Goal: Download file/media

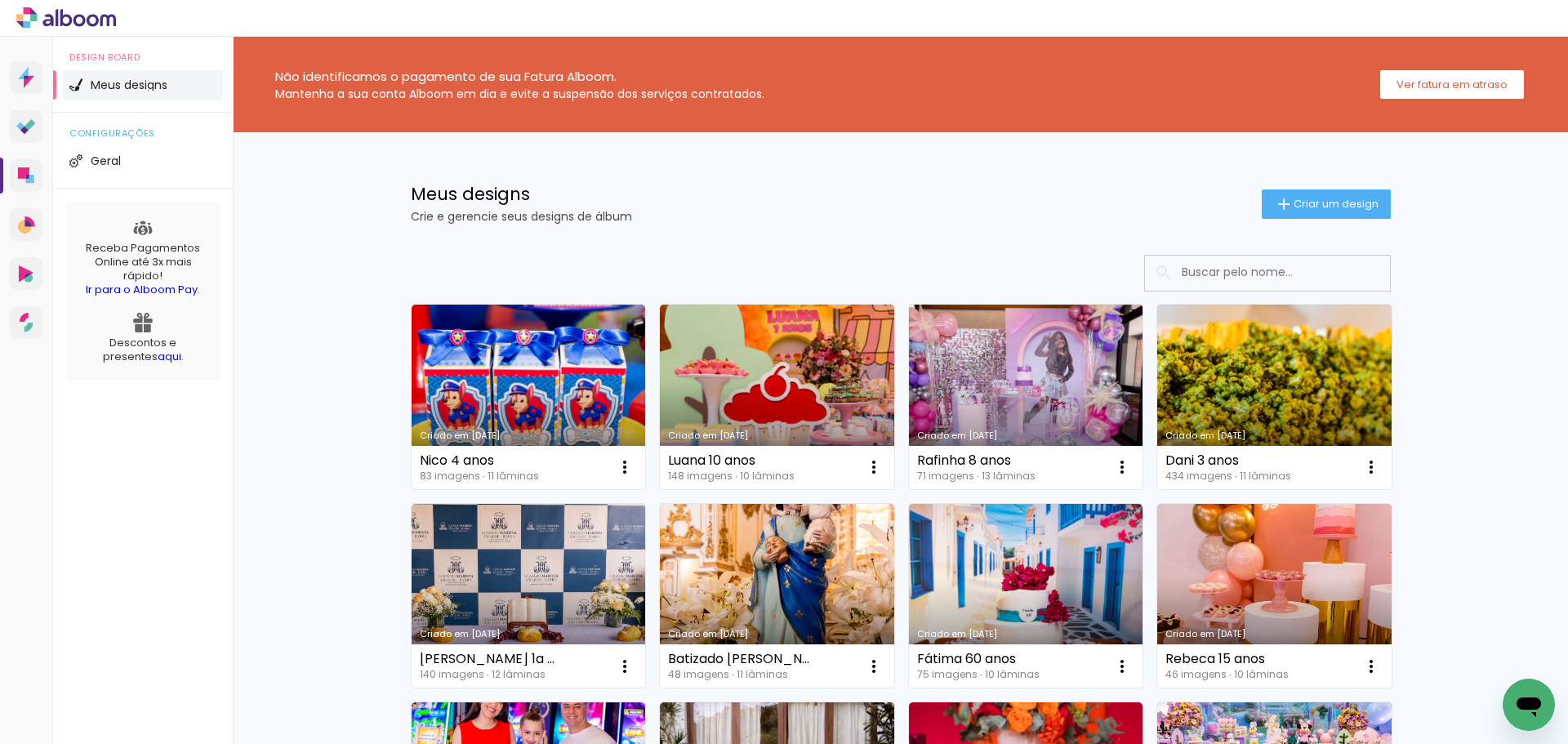
click at [1035, 364] on link "Criado em [DATE]" at bounding box center [1026, 397] width 234 height 185
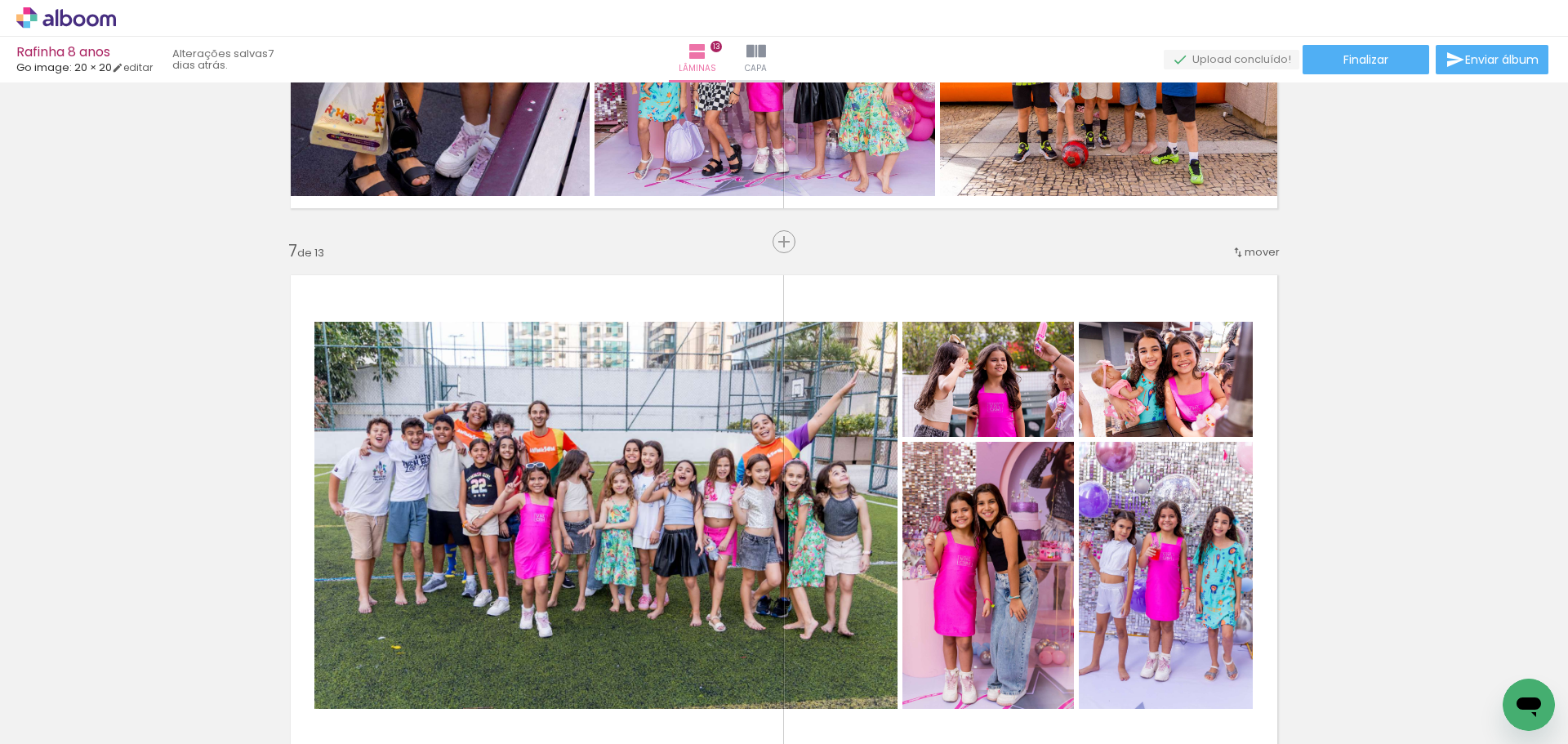
scroll to position [3103, 0]
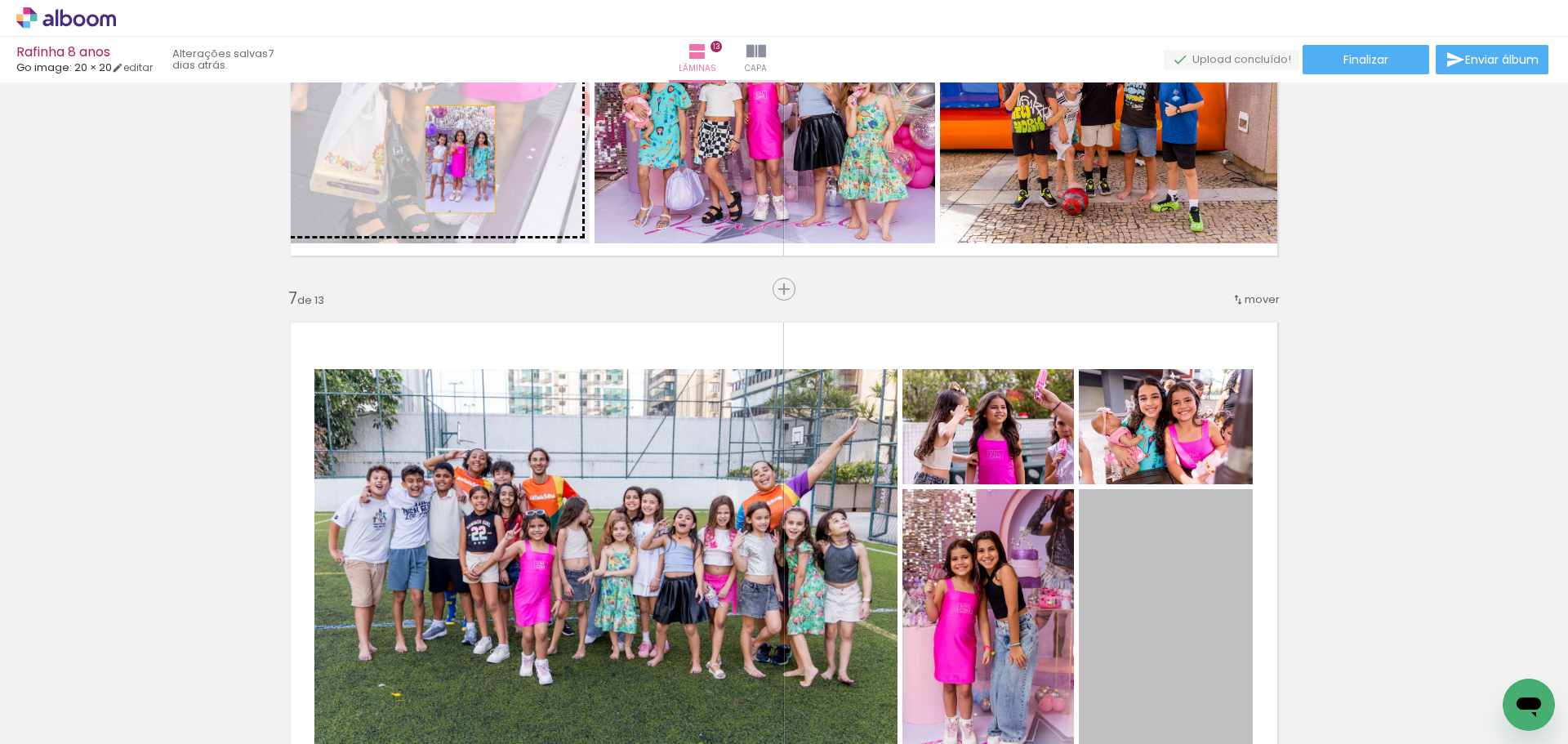
drag, startPoint x: 1178, startPoint y: 596, endPoint x: 454, endPoint y: 160, distance: 845.1
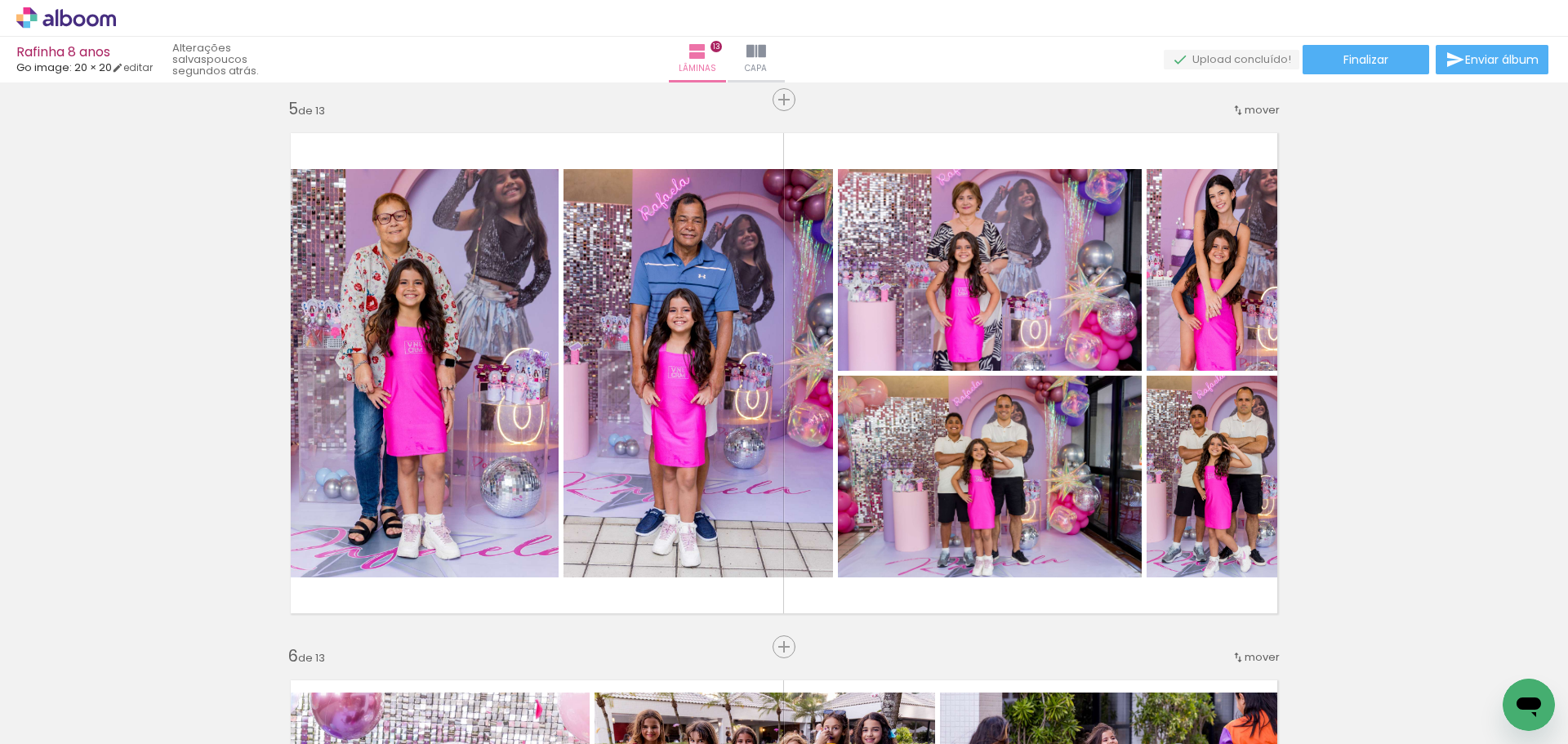
scroll to position [2205, 0]
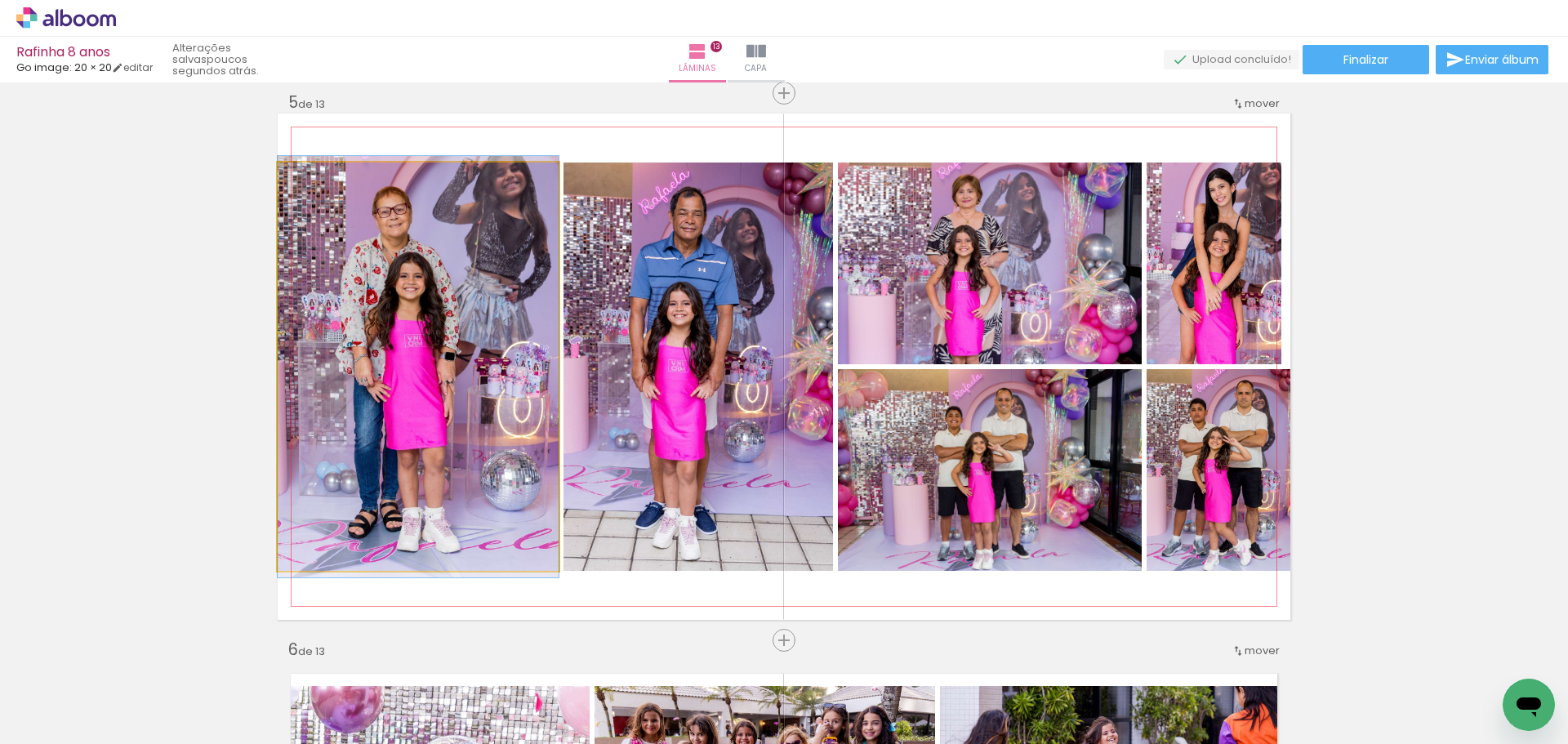
click at [397, 338] on quentale-photo at bounding box center [418, 366] width 281 height 408
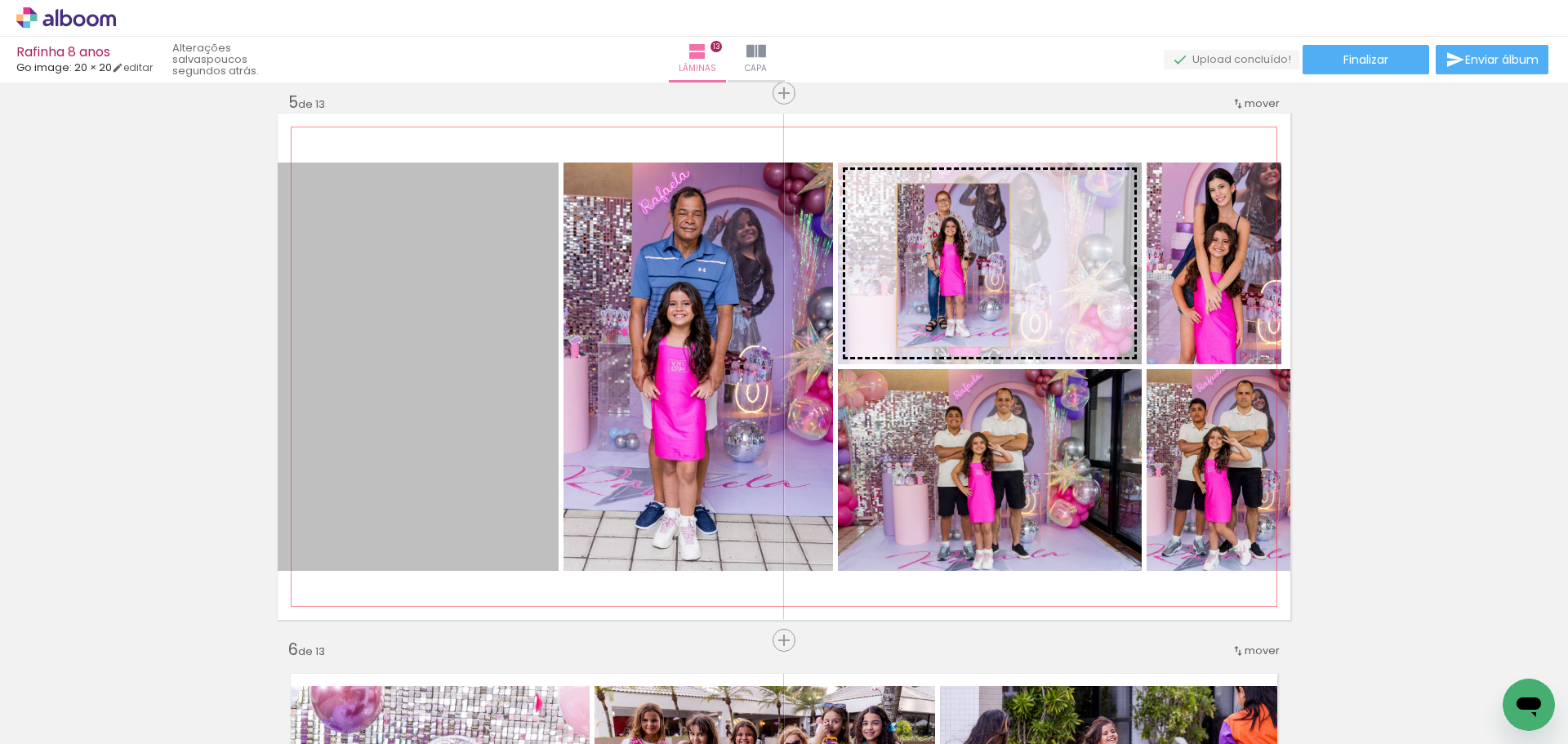
drag, startPoint x: 397, startPoint y: 338, endPoint x: 948, endPoint y: 265, distance: 555.8
click at [0, 0] on slot at bounding box center [0, 0] width 0 height 0
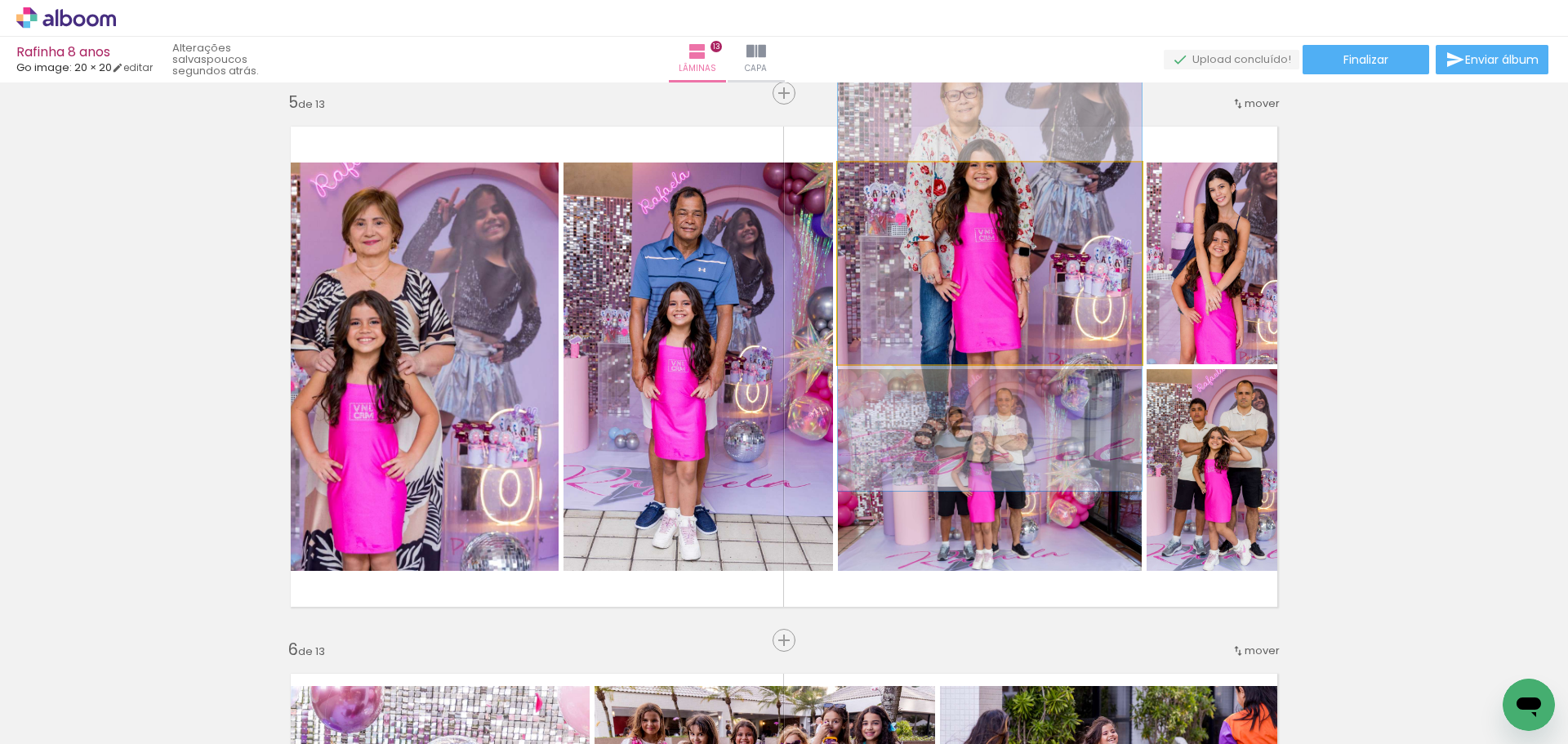
click at [1042, 229] on quentale-photo at bounding box center [989, 263] width 303 height 202
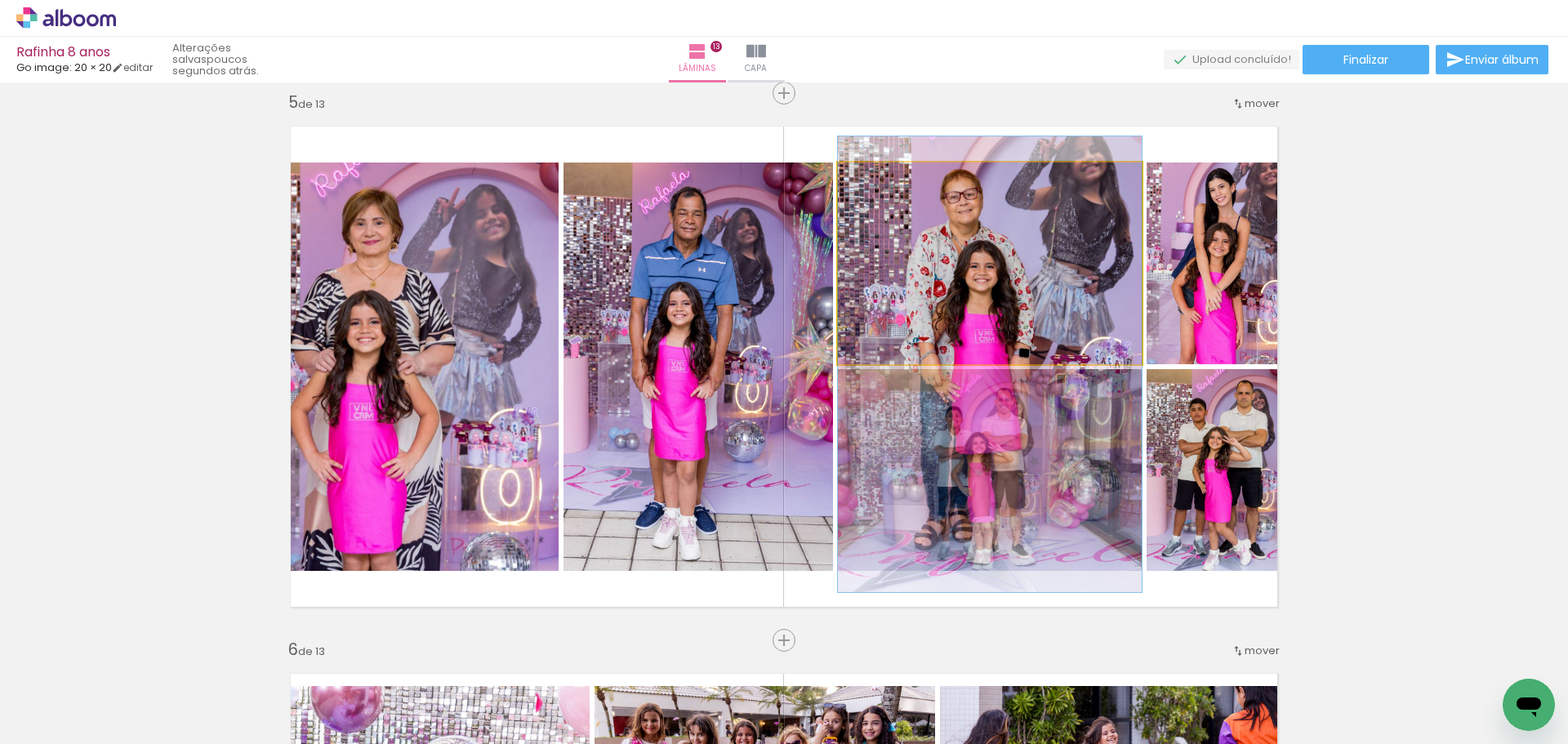
drag, startPoint x: 1014, startPoint y: 209, endPoint x: 1006, endPoint y: 310, distance: 101.3
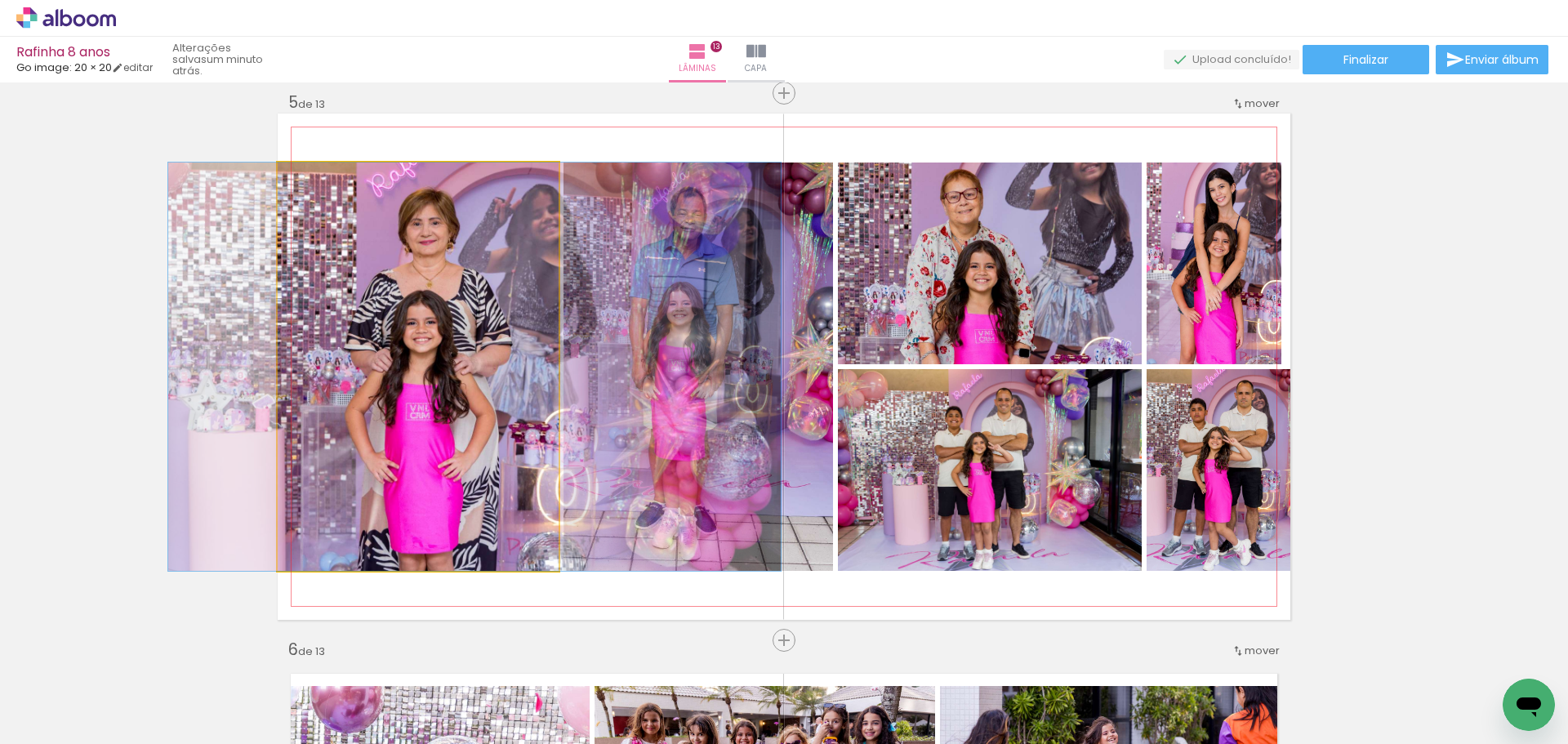
drag, startPoint x: 362, startPoint y: 362, endPoint x: 419, endPoint y: 367, distance: 57.2
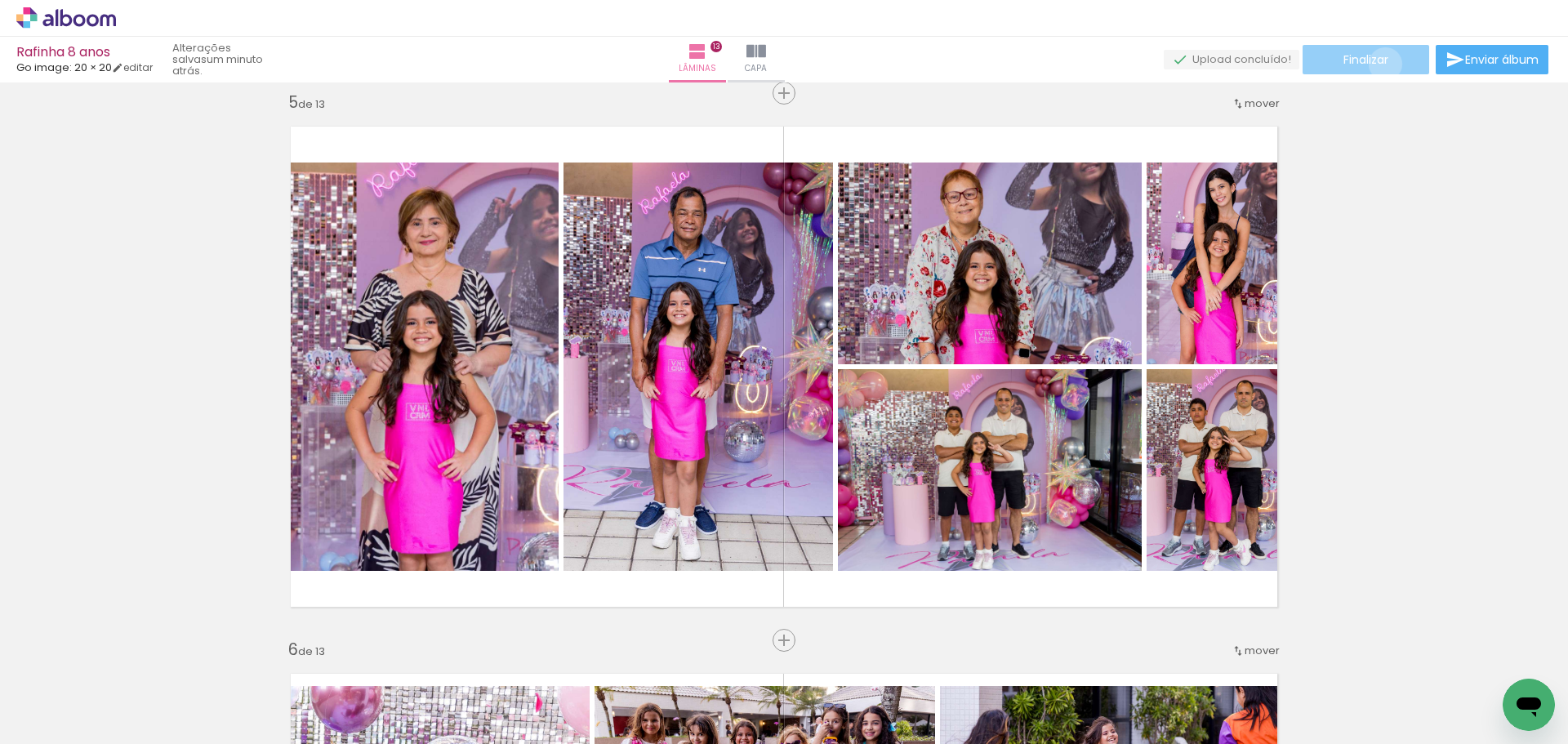
click at [1379, 64] on span "Finalizar" at bounding box center [1366, 60] width 45 height 12
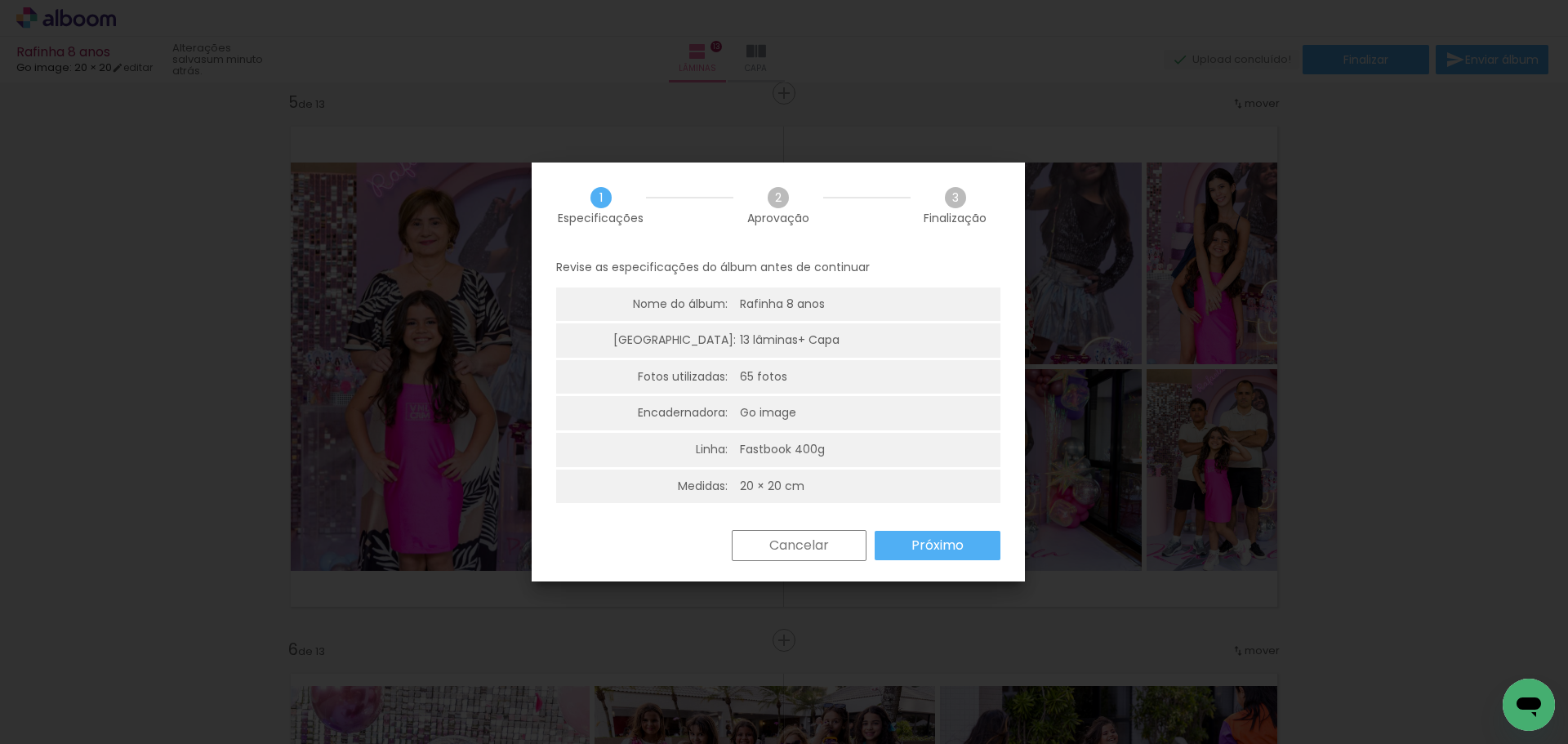
click at [934, 535] on paper-button "Próximo" at bounding box center [937, 545] width 126 height 29
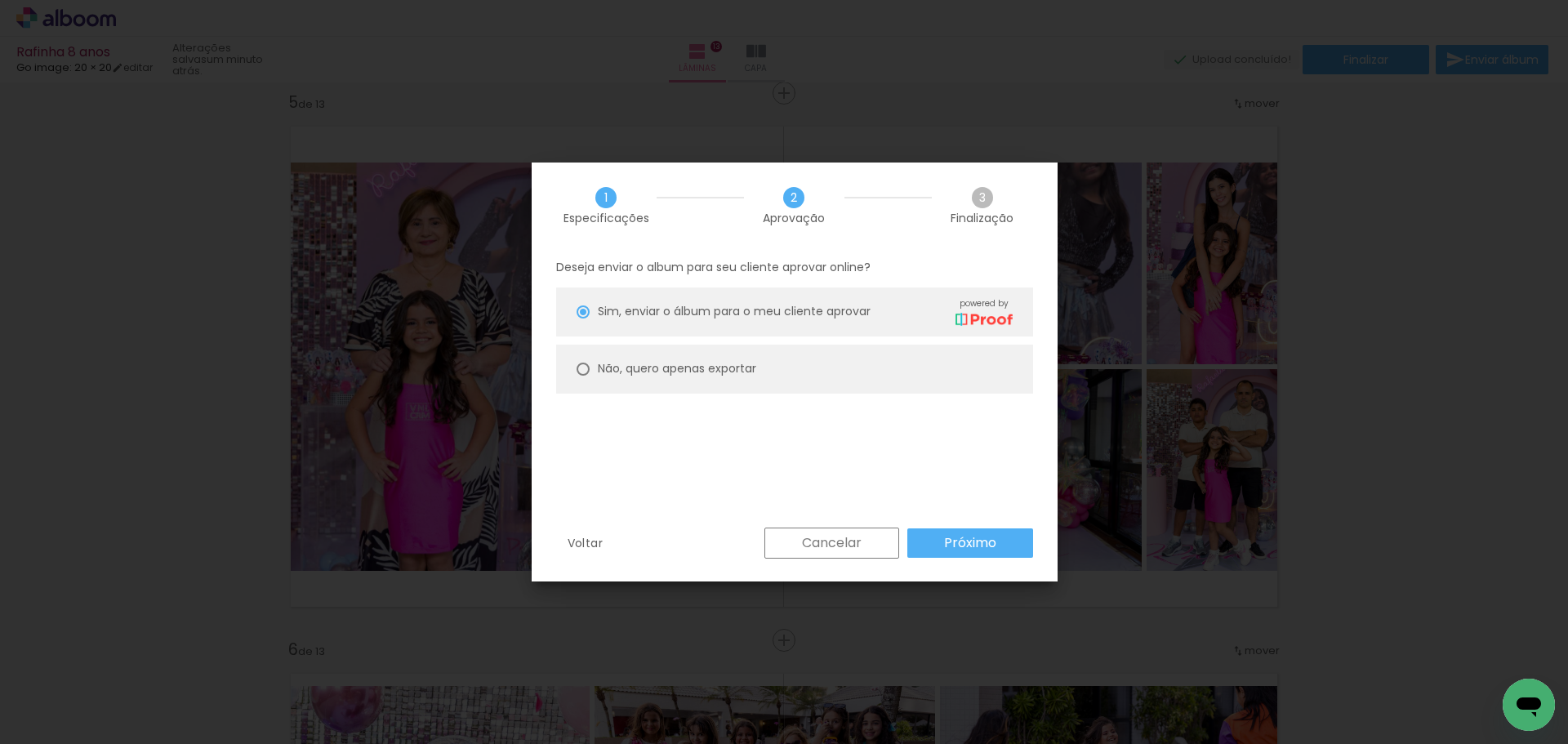
click at [793, 381] on paper-radio-button "Não, quero apenas exportar" at bounding box center [795, 369] width 477 height 49
type paper-radio-button "on"
click at [0, 0] on slot "Próximo" at bounding box center [0, 0] width 0 height 0
type input "Alta, 300 DPI"
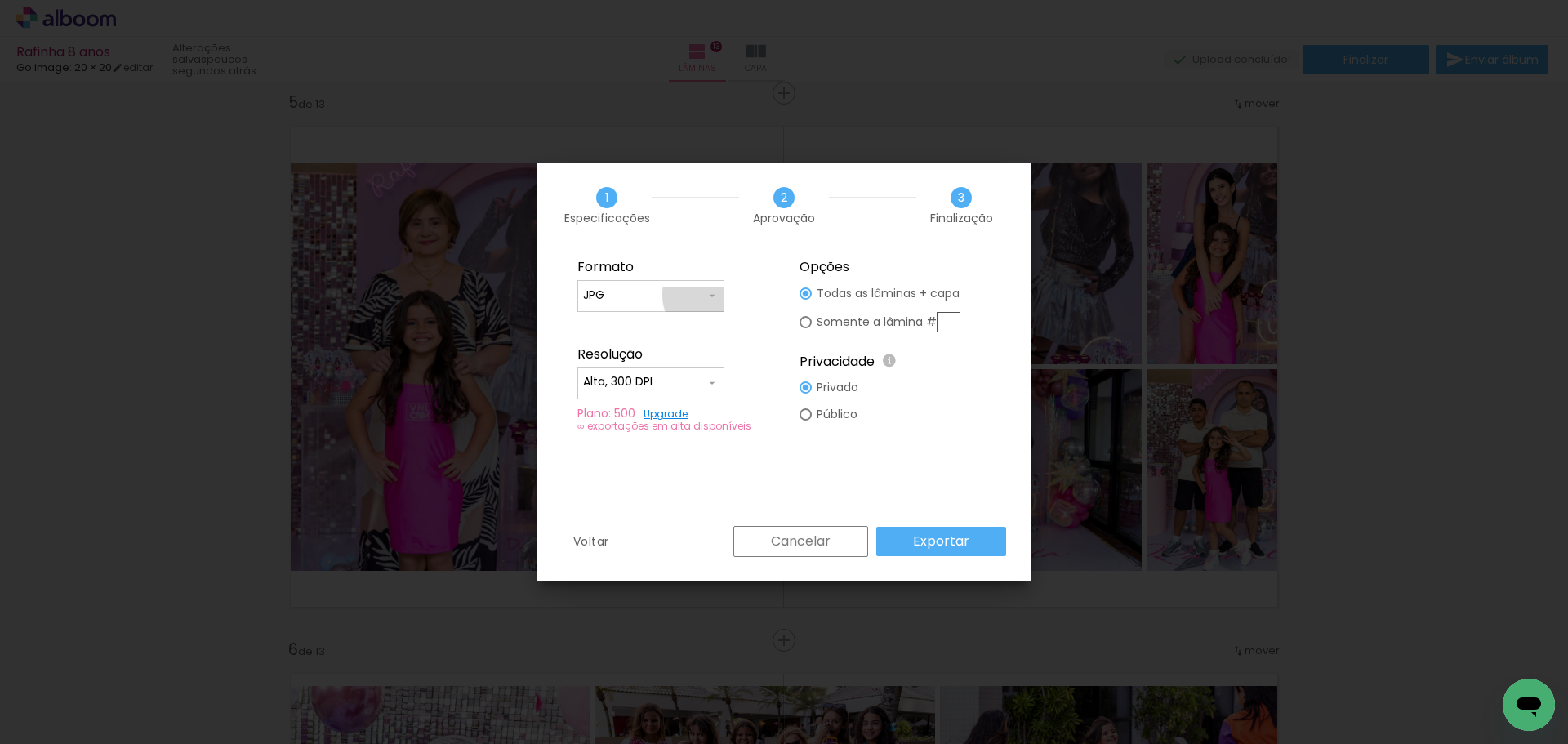
click at [713, 295] on iron-icon at bounding box center [713, 296] width 13 height 13
click at [657, 327] on paper-item "PDF" at bounding box center [651, 325] width 147 height 32
type input "PDF"
click at [955, 323] on input "text" at bounding box center [949, 322] width 23 height 21
type paper-radio-button "on"
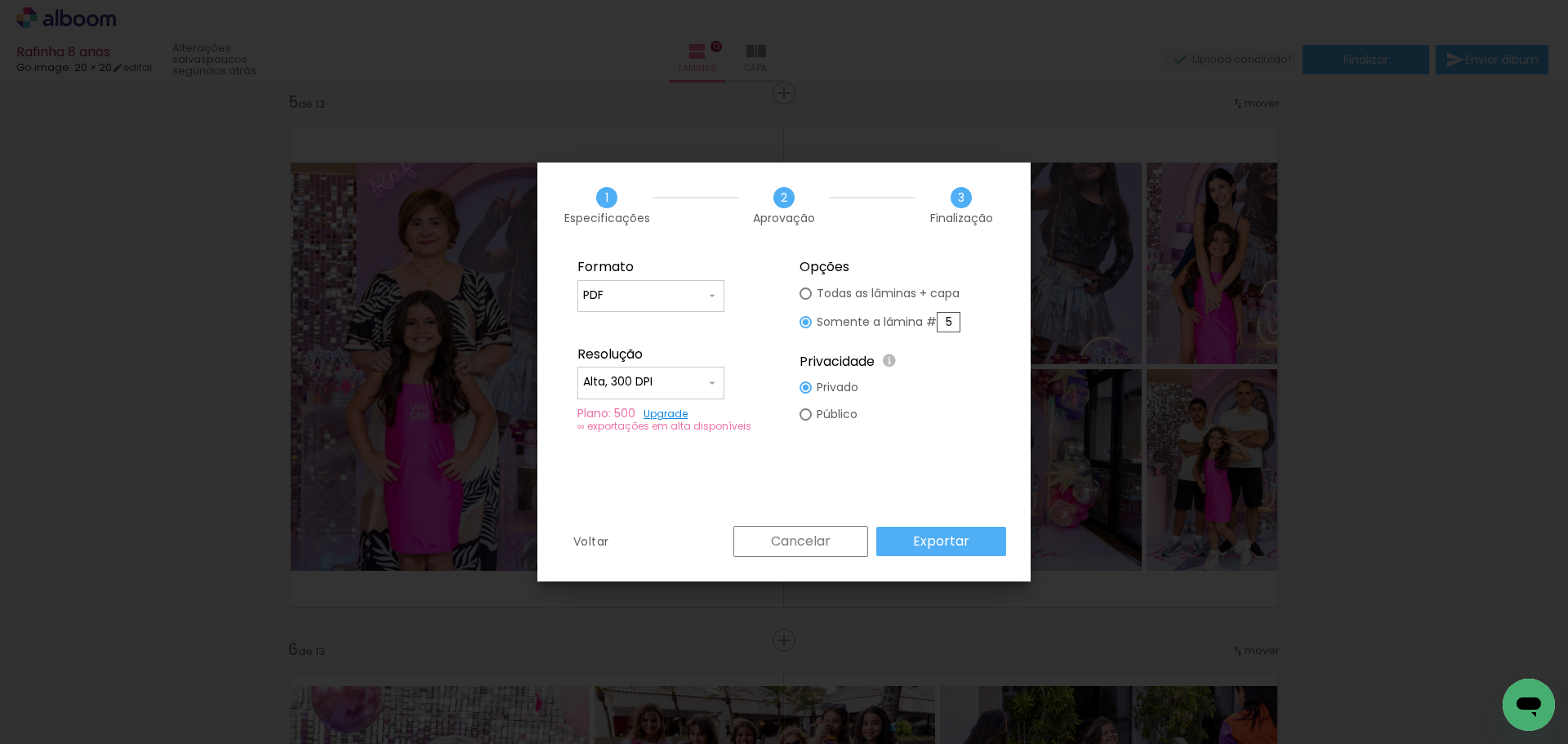
type input "5"
click at [0, 0] on slot "Exportar" at bounding box center [0, 0] width 0 height 0
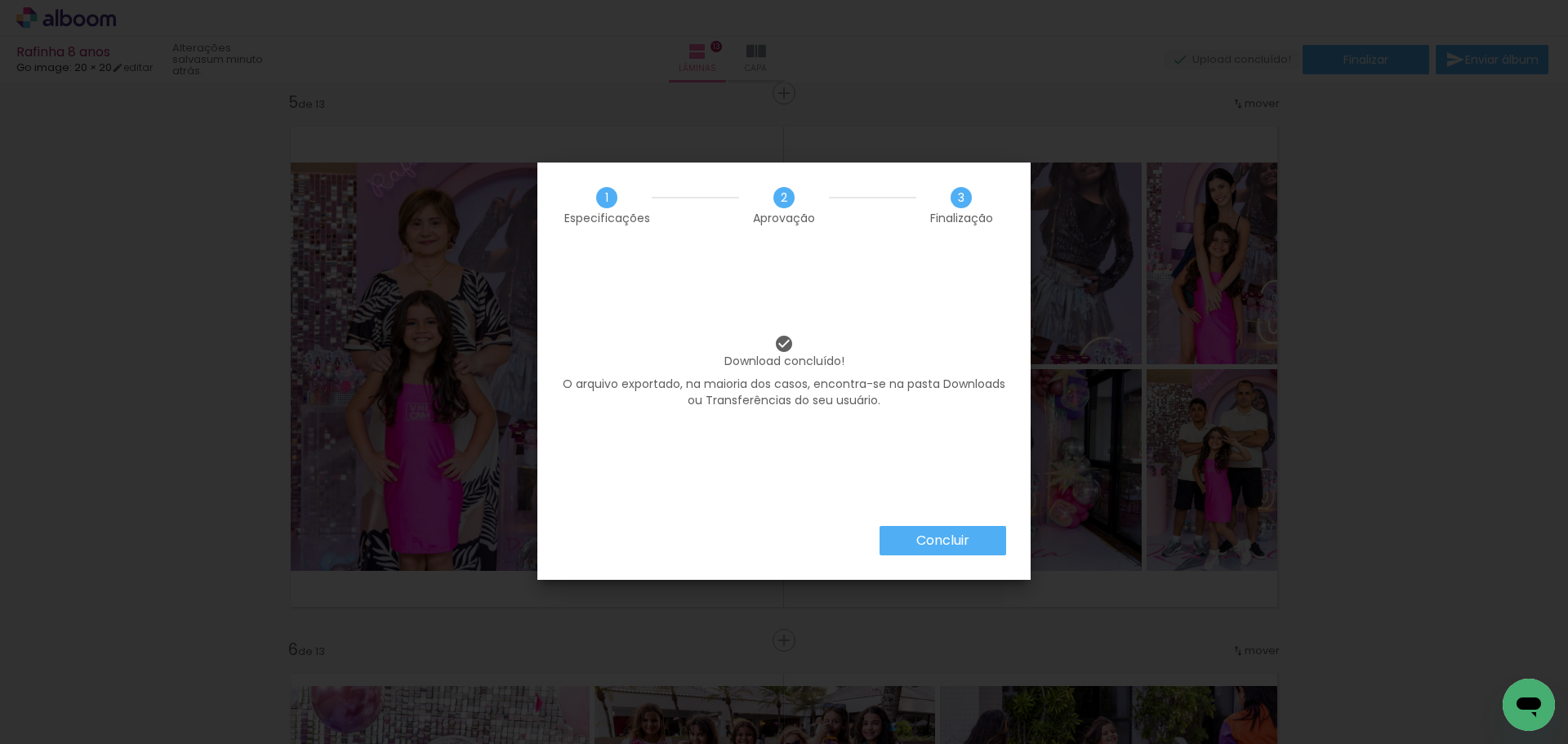
click at [974, 538] on paper-button "Concluir" at bounding box center [943, 540] width 126 height 29
